Goal: Transaction & Acquisition: Purchase product/service

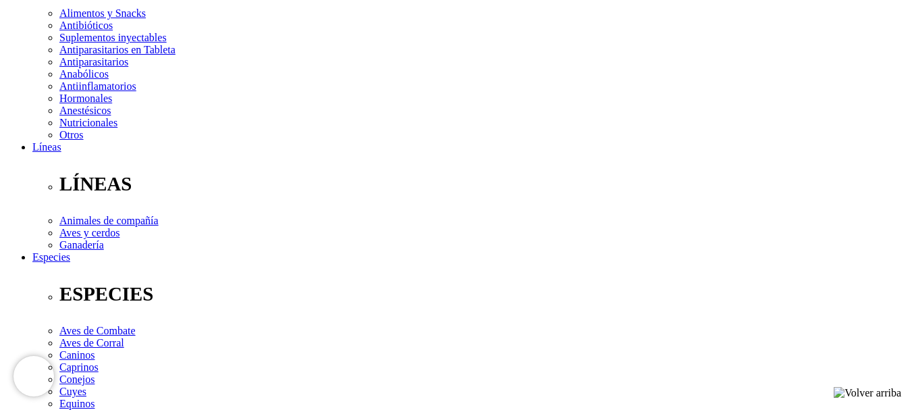
scroll to position [270, 0]
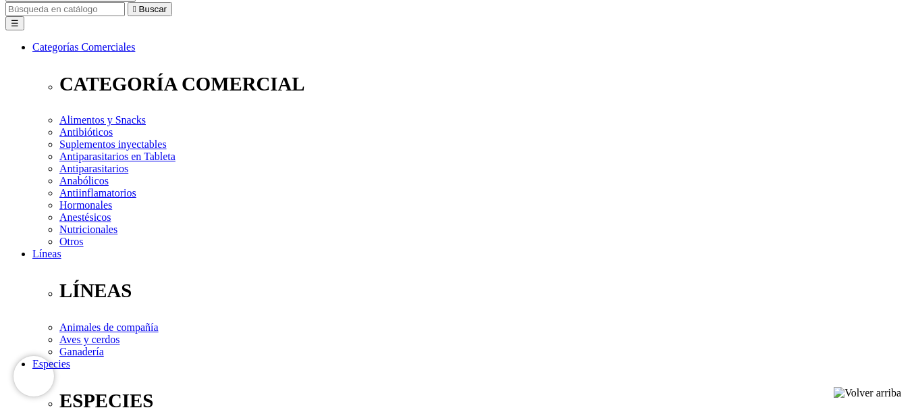
scroll to position [203, 0]
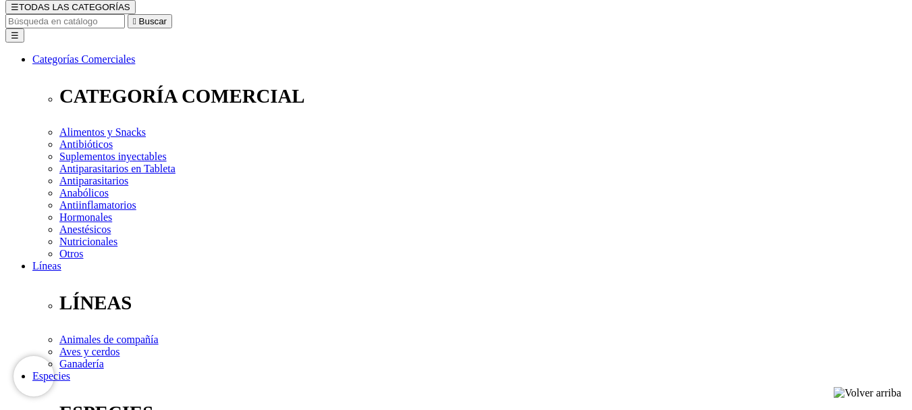
scroll to position [135, 0]
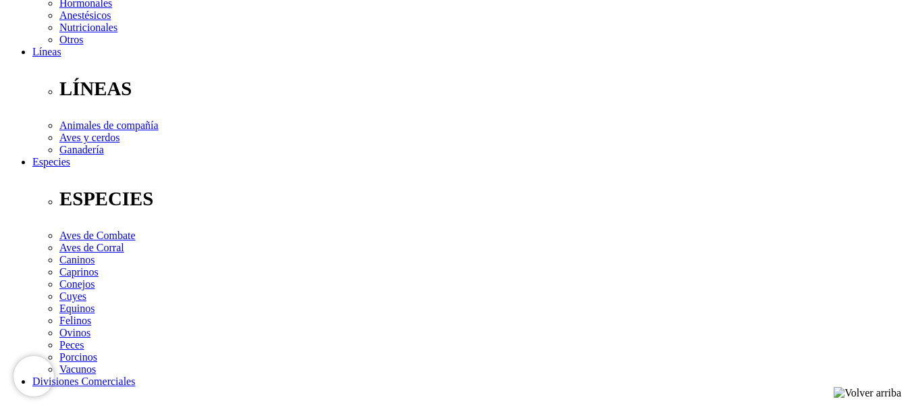
scroll to position [405, 0]
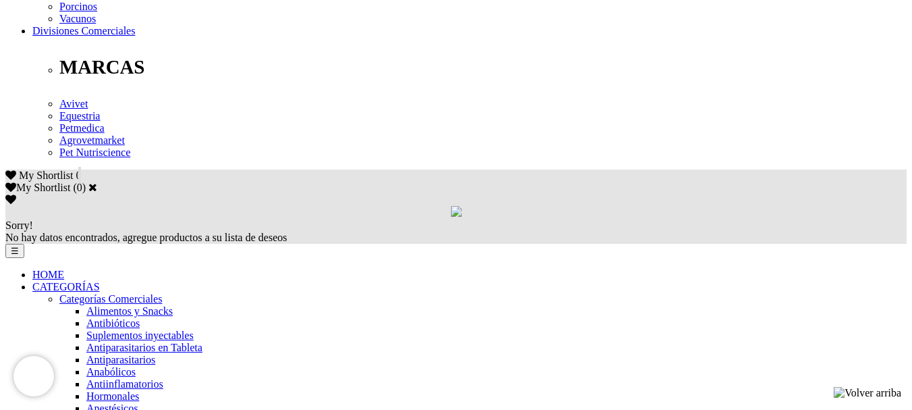
scroll to position [743, 0]
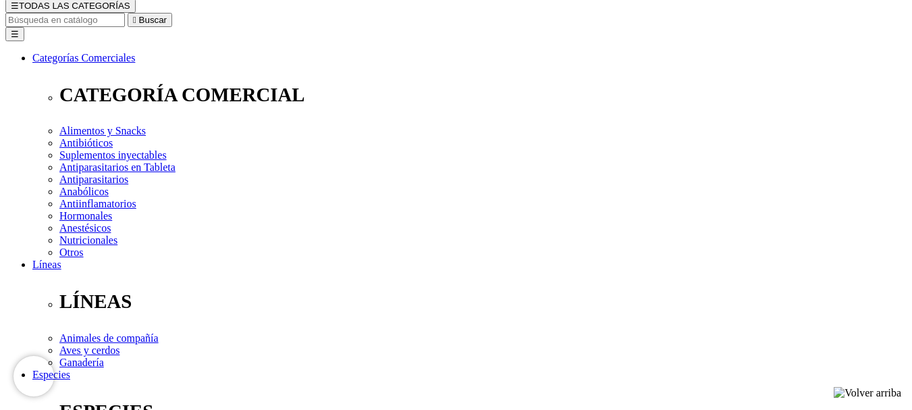
scroll to position [203, 0]
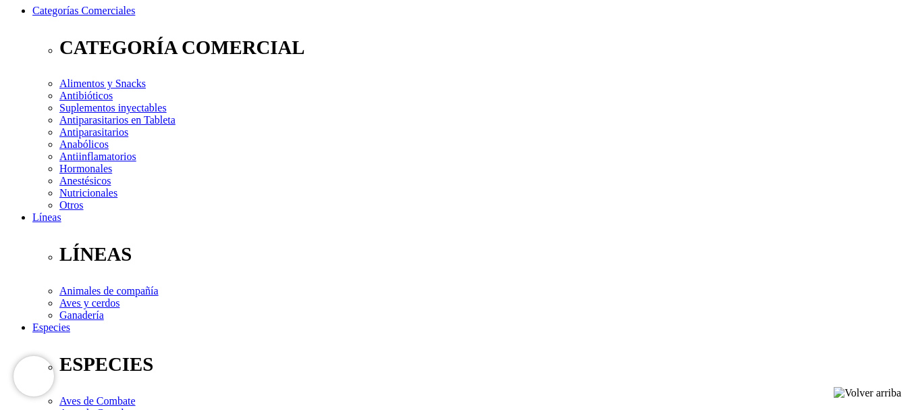
select select "384"
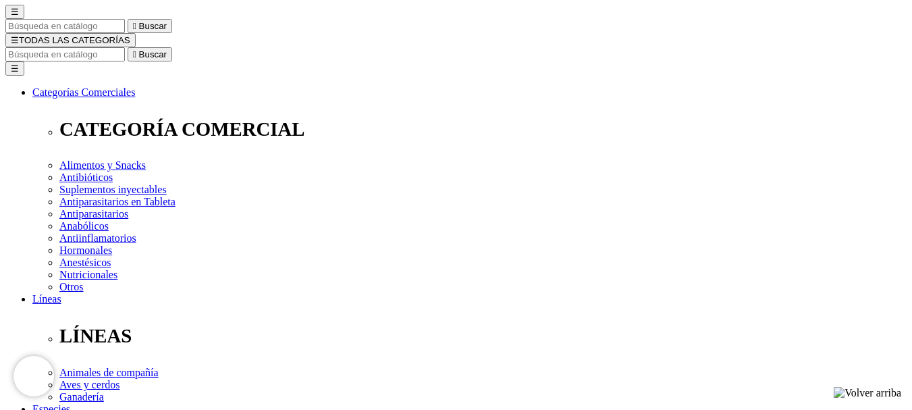
scroll to position [203, 0]
